Goal: Information Seeking & Learning: Learn about a topic

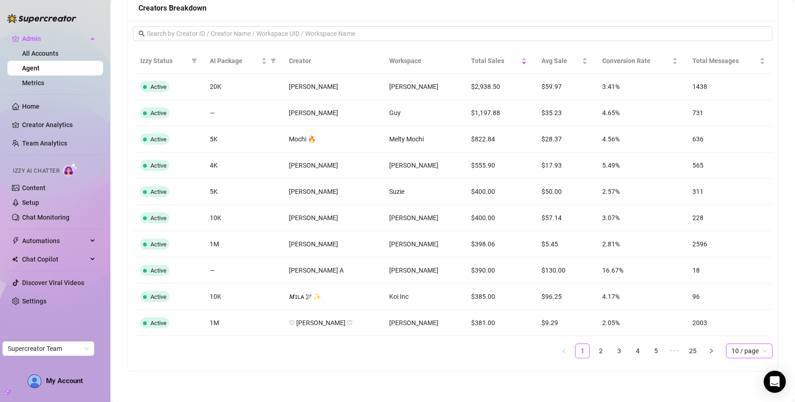
scroll to position [739, 0]
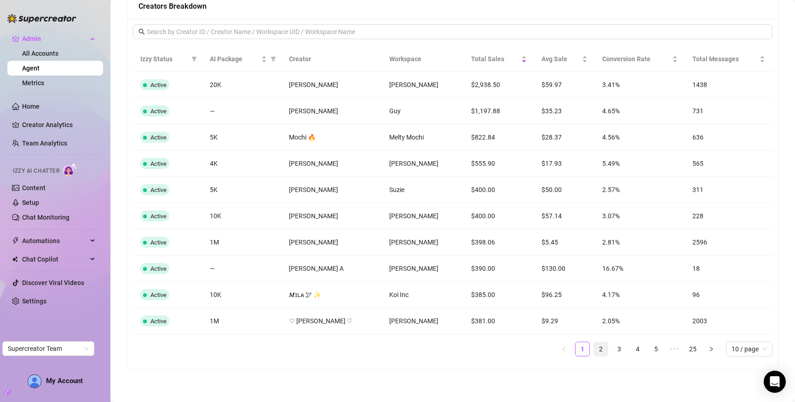
click at [594, 348] on link "2" at bounding box center [601, 349] width 14 height 14
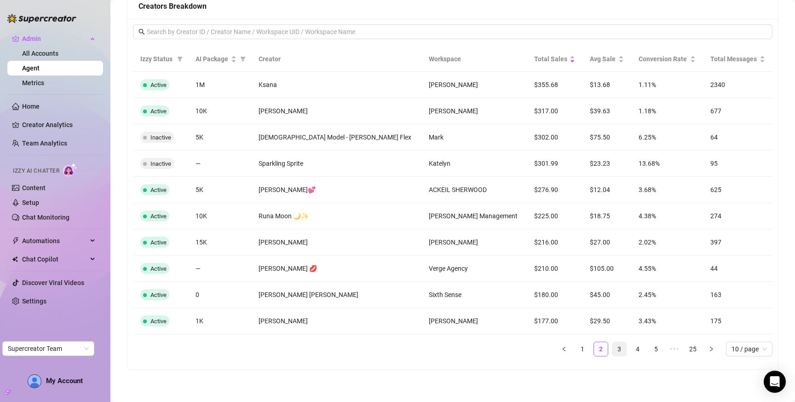
click at [612, 350] on link "3" at bounding box center [619, 349] width 14 height 14
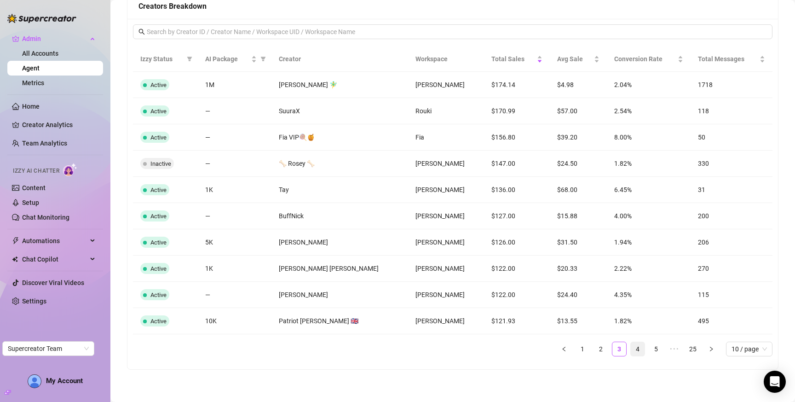
click at [631, 349] on link "4" at bounding box center [638, 349] width 14 height 14
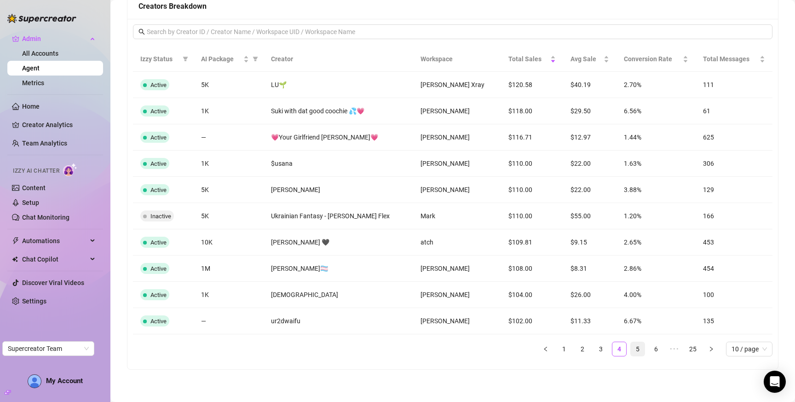
click at [631, 349] on link "5" at bounding box center [638, 349] width 14 height 14
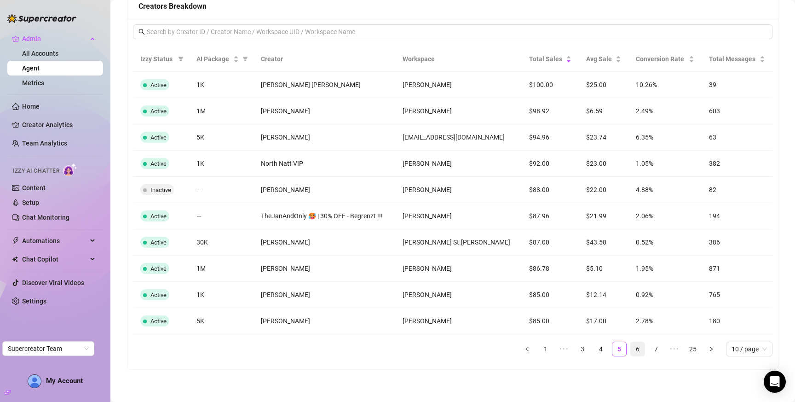
click at [631, 350] on link "6" at bounding box center [638, 349] width 14 height 14
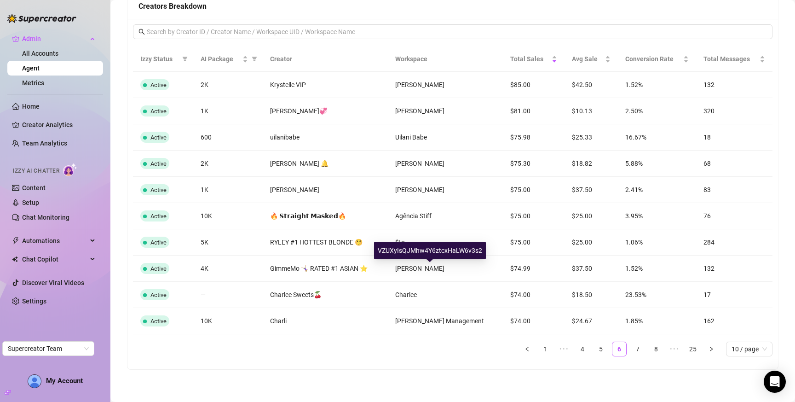
click at [426, 245] on div "VZUXyIsQJMhw4Y6ztcxHaLW6v3s2" at bounding box center [430, 249] width 112 height 17
click at [427, 251] on div "VZUXyIsQJMhw4Y6ztcxHaLW6v3s2" at bounding box center [430, 249] width 112 height 17
copy div "VZUXyIsQJMhw4Y6ztcxHaLW6v3s2"
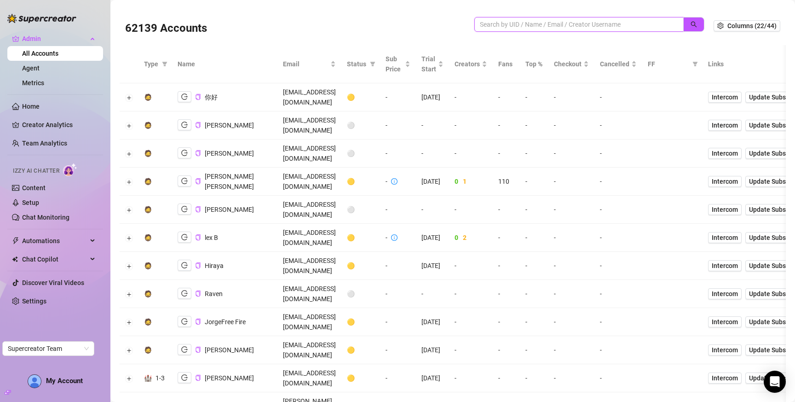
click at [570, 28] on input "search" at bounding box center [575, 24] width 191 height 10
click at [35, 54] on link "All Accounts" at bounding box center [40, 53] width 36 height 7
click at [521, 28] on input "search" at bounding box center [575, 24] width 191 height 10
paste input "VZUXyIsQJMhw4Y6ztcxHaLW6v3s2"
click at [683, 25] on button "button" at bounding box center [693, 24] width 21 height 15
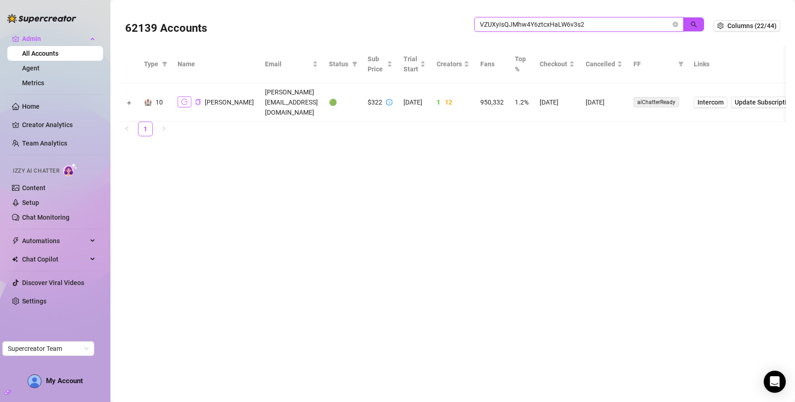
type input "VZUXyIsQJMhw4Y6ztcxHaLW6v3s2"
click at [185, 99] on icon "logout" at bounding box center [184, 101] width 6 height 6
click at [28, 80] on link "Metrics" at bounding box center [33, 82] width 22 height 7
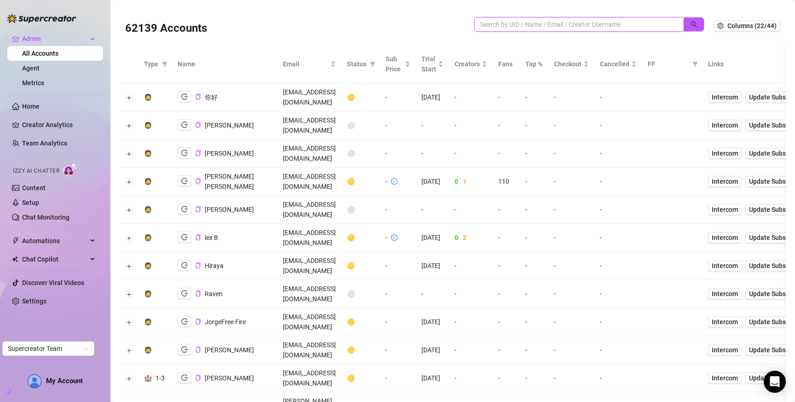
drag, startPoint x: 535, startPoint y: 23, endPoint x: 557, endPoint y: 23, distance: 21.2
click at [536, 23] on input "search" at bounding box center [575, 24] width 191 height 10
paste input "fJBC1QszRAR4KEzkwhIBJNlZEz02"
click at [690, 26] on icon "search" at bounding box center [693, 24] width 6 height 6
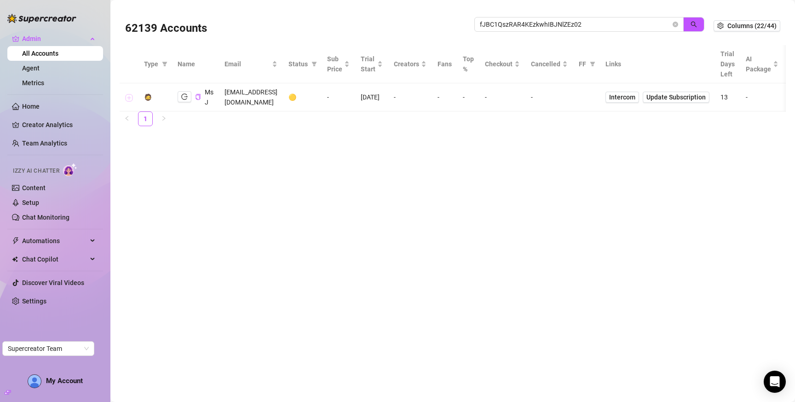
click at [129, 98] on button "Expand row" at bounding box center [129, 97] width 7 height 7
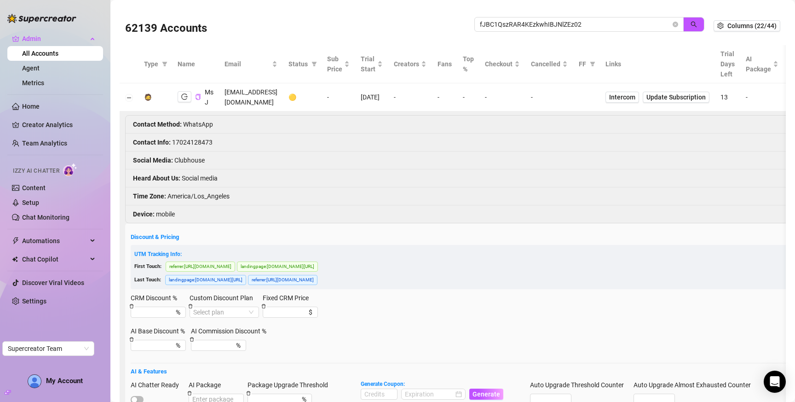
click at [191, 141] on li "Contact Info : 17024128473" at bounding box center [587, 142] width 923 height 18
copy li "17024128473"
click at [128, 97] on button "Collapse row" at bounding box center [129, 97] width 7 height 7
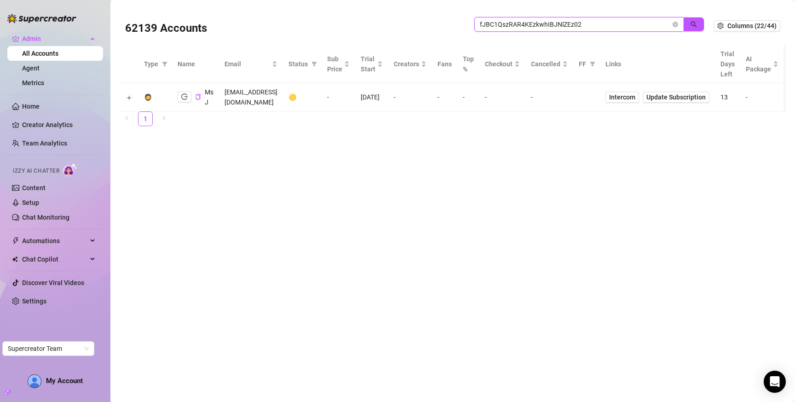
click at [501, 27] on input "fJBC1QszRAR4KEzkwhIBJNlZEz02" at bounding box center [575, 24] width 191 height 10
type input "presti"
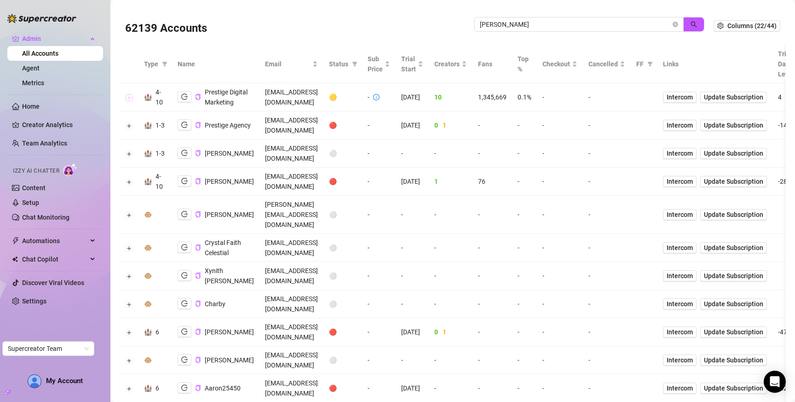
click at [129, 101] on button "Expand row" at bounding box center [129, 97] width 7 height 7
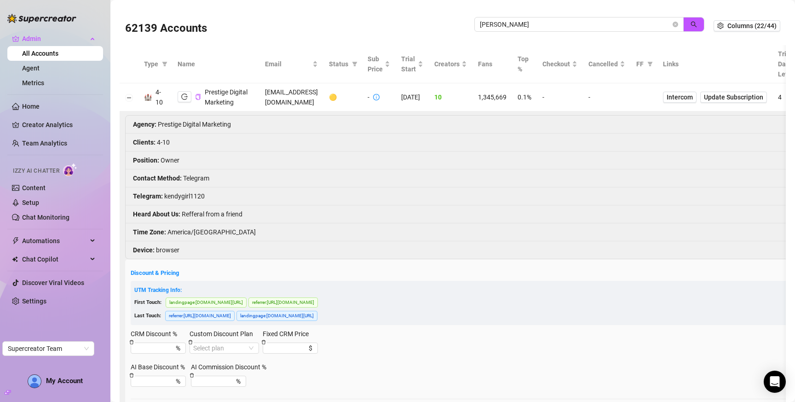
click at [187, 204] on li "Telegram : kendygirl1120" at bounding box center [616, 196] width 980 height 18
copy li "kendygirl1120"
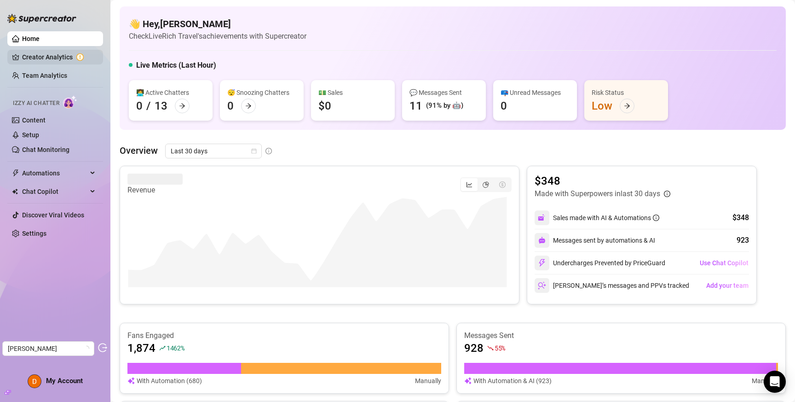
click at [46, 60] on link "Creator Analytics" at bounding box center [59, 57] width 74 height 15
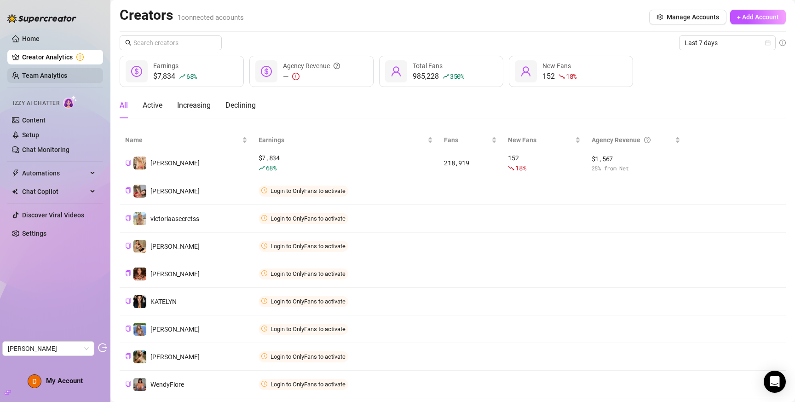
click at [47, 72] on link "Team Analytics" at bounding box center [44, 75] width 45 height 7
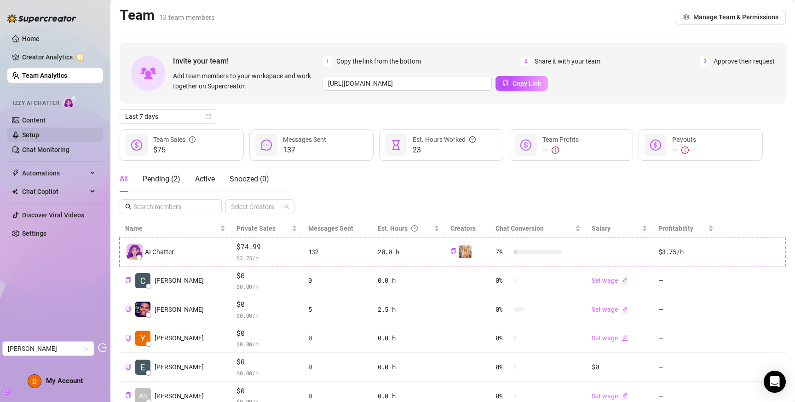
click at [39, 138] on link "Setup" at bounding box center [30, 134] width 17 height 7
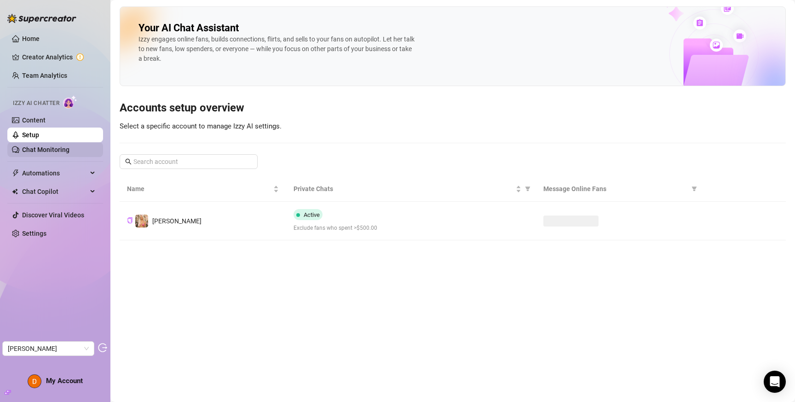
click at [55, 158] on ul "Home Creator Analytics Team Analytics Izzy AI Chatter Content Setup Chat Monito…" at bounding box center [55, 136] width 96 height 217
click at [55, 149] on link "Chat Monitoring" at bounding box center [45, 149] width 47 height 7
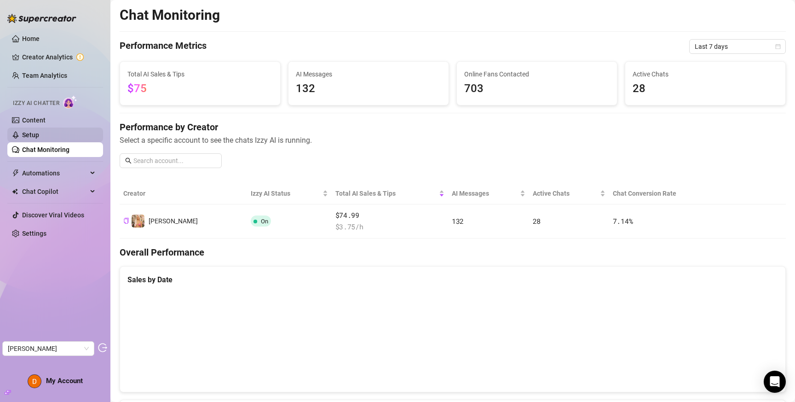
click at [32, 131] on link "Setup" at bounding box center [30, 134] width 17 height 7
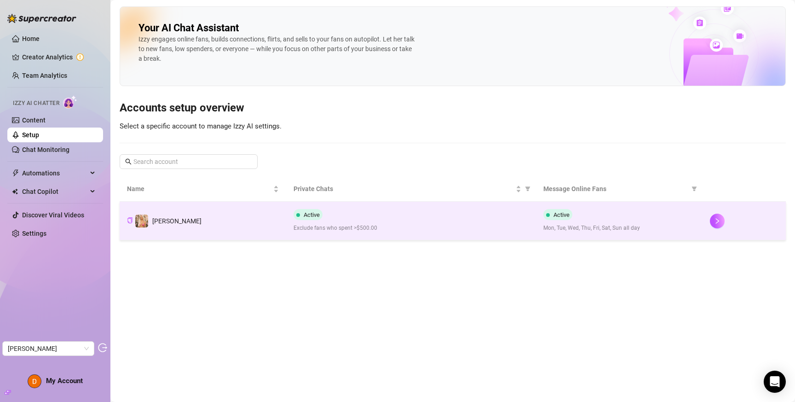
click at [316, 213] on span "Active" at bounding box center [312, 214] width 16 height 7
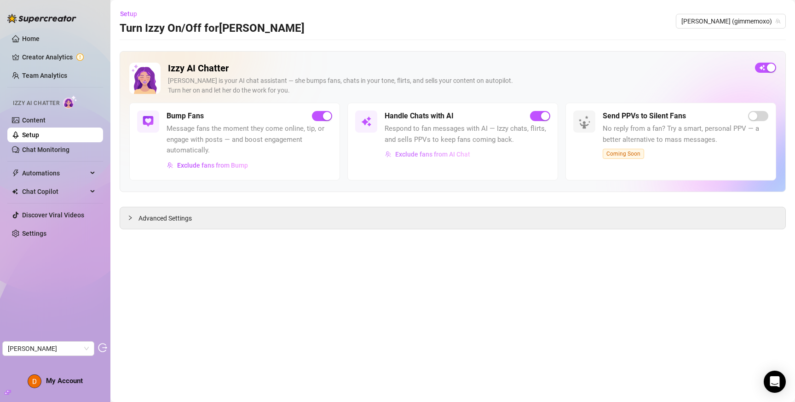
click at [448, 150] on span "Exclude fans from AI Chat" at bounding box center [432, 153] width 75 height 7
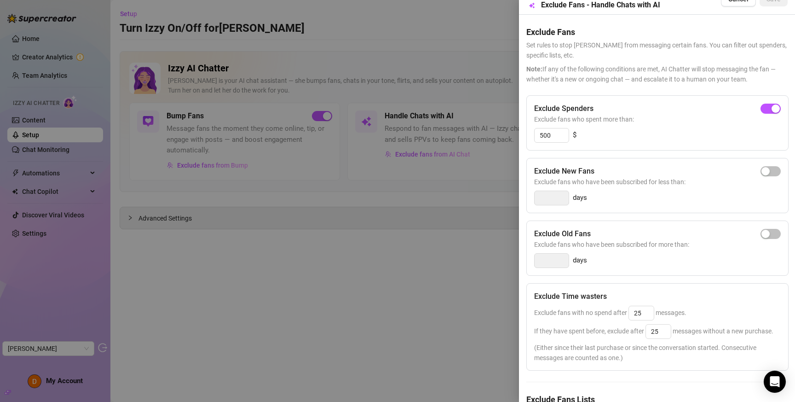
scroll to position [89, 0]
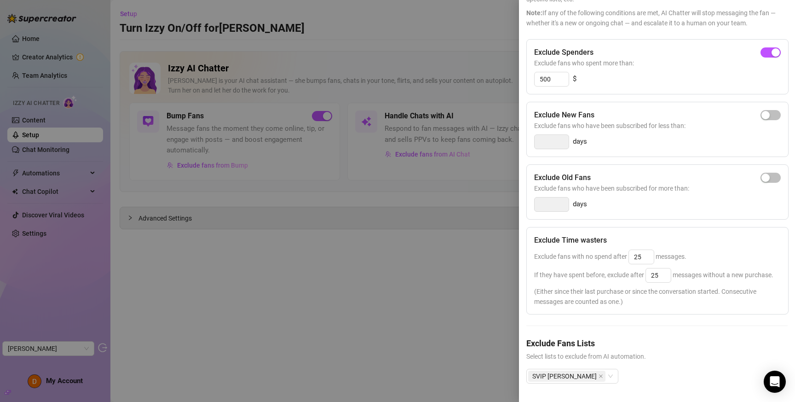
click at [450, 254] on div at bounding box center [397, 201] width 795 height 402
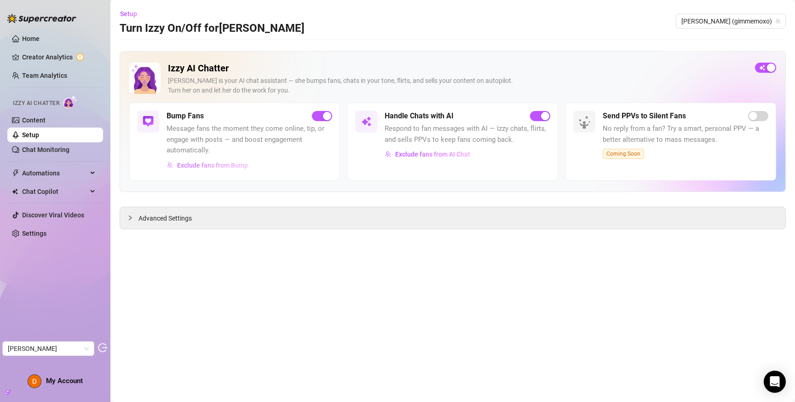
click at [234, 165] on span "Exclude fans from Bump" at bounding box center [212, 164] width 71 height 7
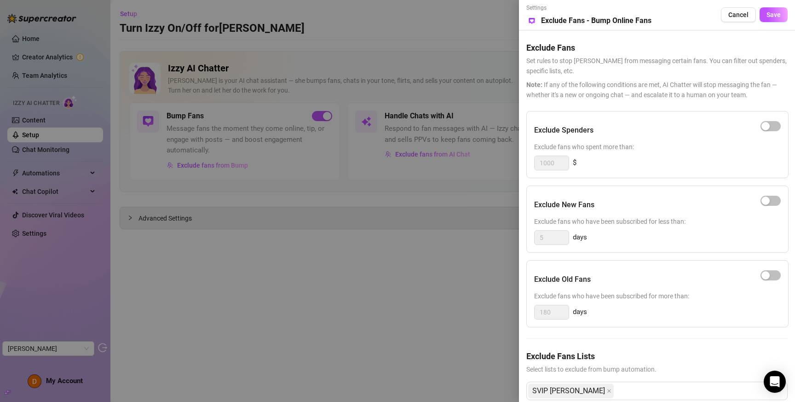
click at [278, 286] on div at bounding box center [397, 201] width 795 height 402
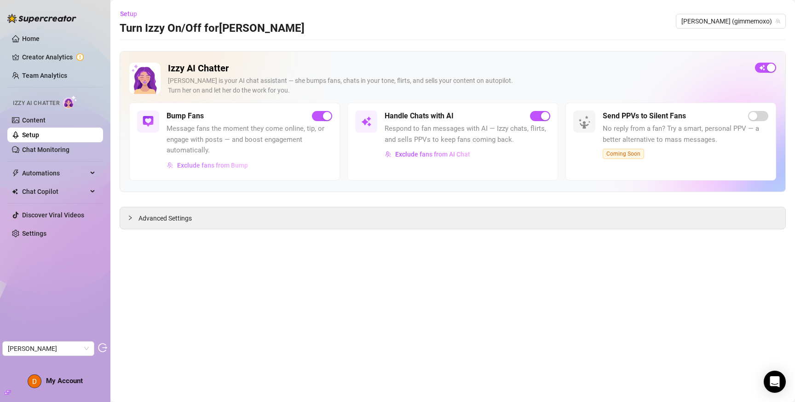
click at [218, 167] on span "Exclude fans from Bump" at bounding box center [212, 164] width 71 height 7
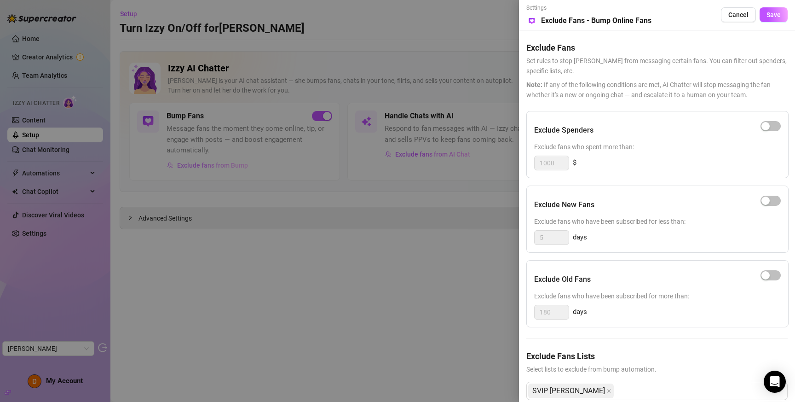
click at [218, 167] on div at bounding box center [397, 201] width 795 height 402
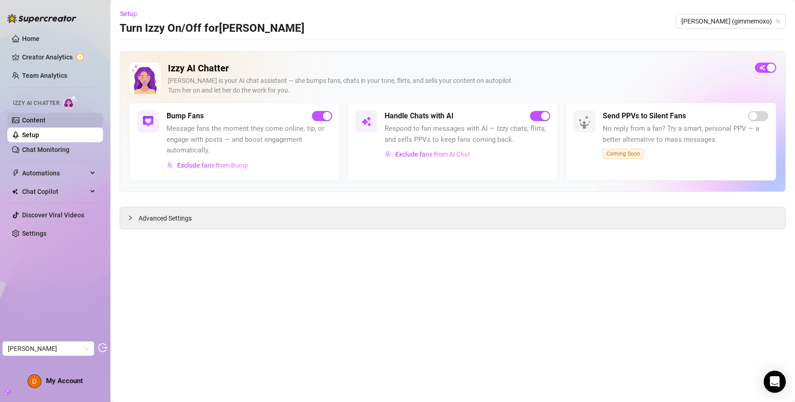
click at [46, 119] on link "Content" at bounding box center [33, 119] width 23 height 7
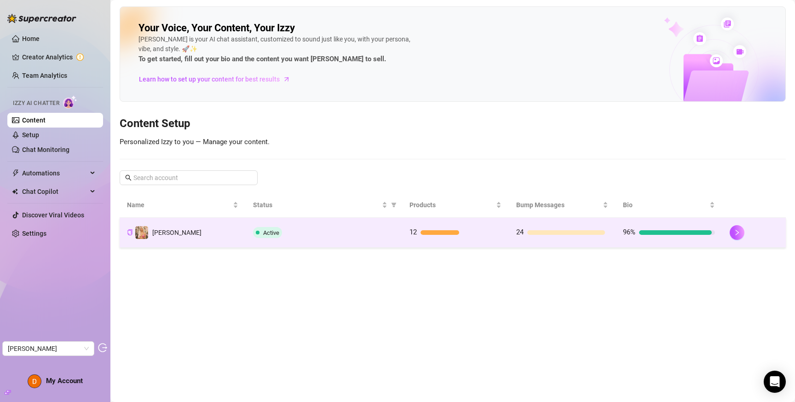
click at [337, 227] on div "Active" at bounding box center [324, 232] width 142 height 11
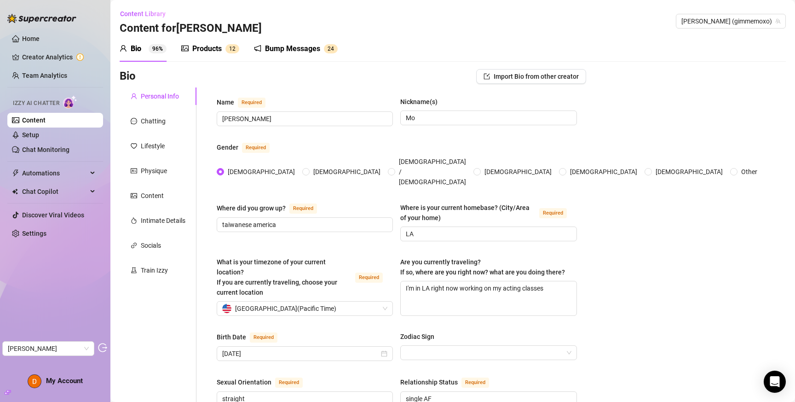
click at [214, 51] on div "Products" at bounding box center [206, 48] width 29 height 11
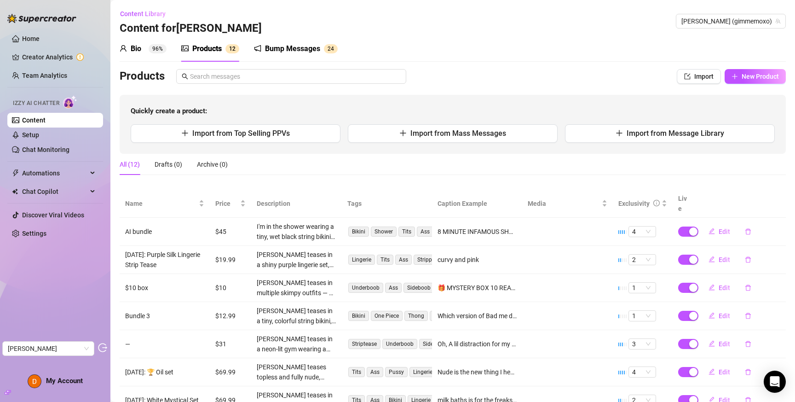
click at [297, 49] on div "Bump Messages" at bounding box center [292, 48] width 55 height 11
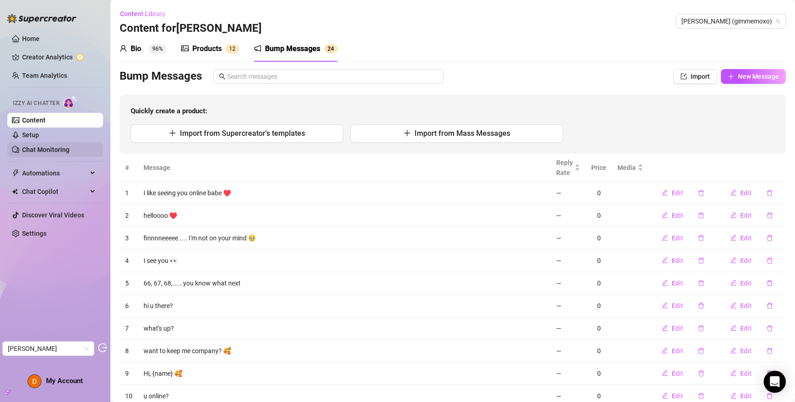
click at [69, 147] on link "Chat Monitoring" at bounding box center [45, 149] width 47 height 7
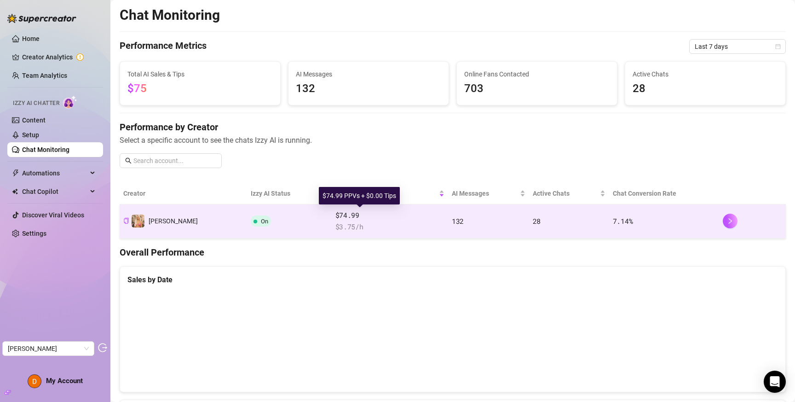
click at [335, 218] on span "$74.99" at bounding box center [389, 215] width 109 height 11
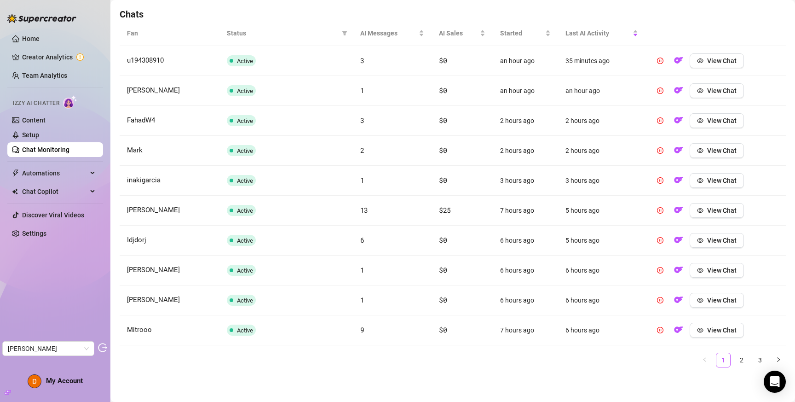
scroll to position [322, 0]
click at [378, 33] on span "AI Messages" at bounding box center [388, 33] width 57 height 10
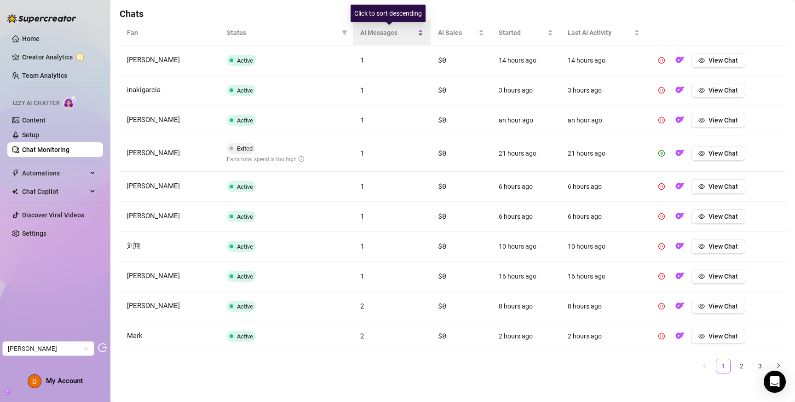
click at [378, 33] on span "AI Messages" at bounding box center [388, 33] width 56 height 10
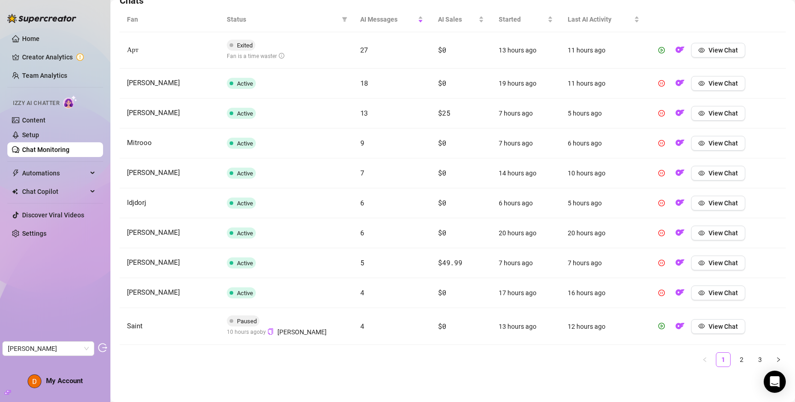
scroll to position [0, 0]
